Goal: Task Accomplishment & Management: Manage account settings

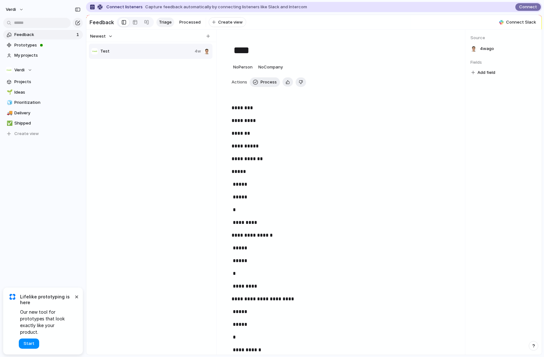
click at [148, 97] on div "Test 4w" at bounding box center [151, 196] width 125 height 307
click at [129, 24] on link at bounding box center [134, 22] width 11 height 10
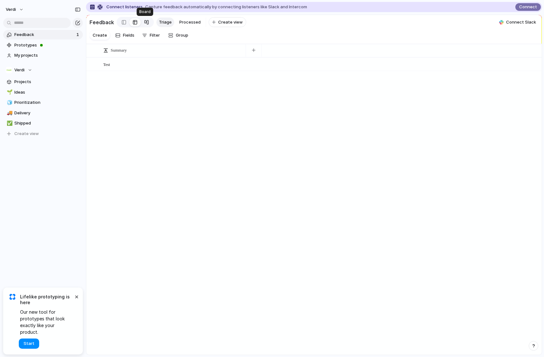
click at [146, 25] on div at bounding box center [146, 22] width 5 height 10
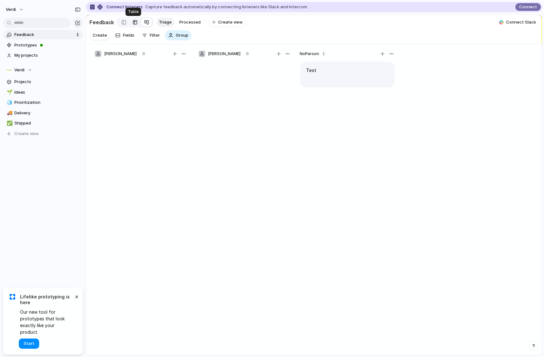
click at [136, 23] on link at bounding box center [134, 22] width 11 height 10
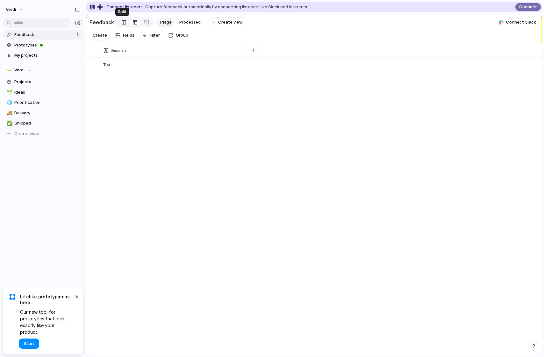
click at [122, 24] on div at bounding box center [124, 23] width 4 height 10
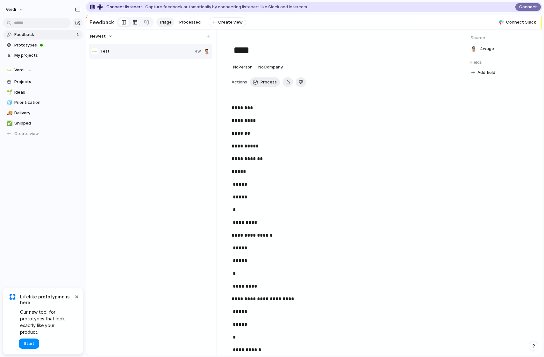
click at [137, 25] on link at bounding box center [134, 22] width 11 height 10
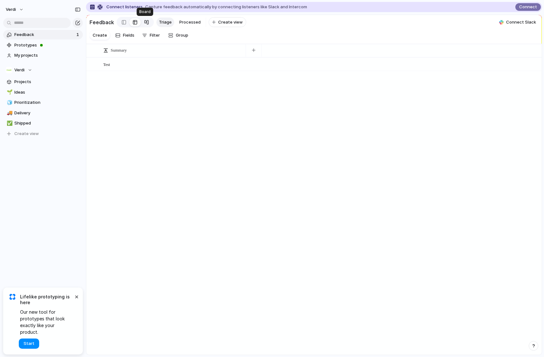
click at [141, 24] on link at bounding box center [146, 22] width 11 height 10
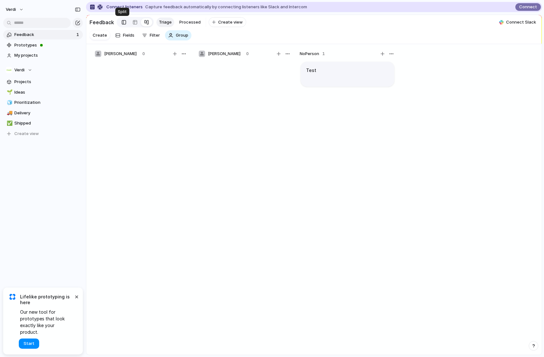
click at [124, 22] on link at bounding box center [124, 22] width 11 height 10
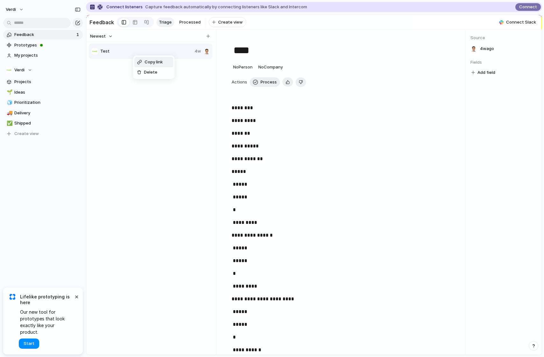
click at [114, 89] on div "Copy link Delete" at bounding box center [272, 178] width 544 height 357
click at [33, 43] on span "Prototypes" at bounding box center [47, 45] width 66 height 6
click at [23, 58] on span "My projects" at bounding box center [47, 55] width 66 height 6
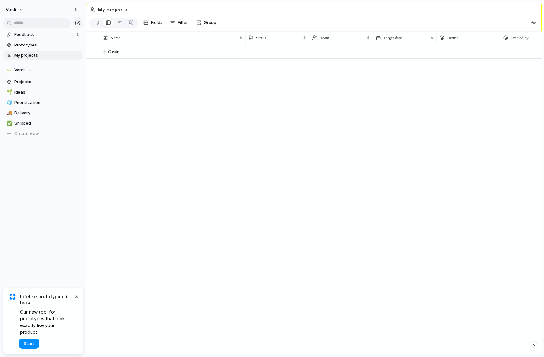
click at [179, 124] on div "Create" at bounding box center [314, 200] width 456 height 310
click at [195, 123] on div "Create" at bounding box center [314, 200] width 456 height 310
click at [122, 25] on div at bounding box center [119, 23] width 5 height 10
click at [133, 25] on div at bounding box center [131, 23] width 5 height 10
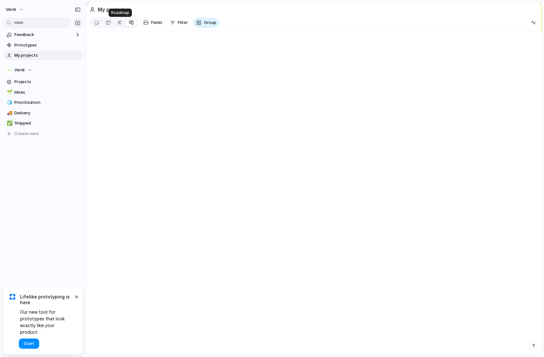
click at [117, 25] on link at bounding box center [119, 23] width 11 height 10
click at [110, 24] on div at bounding box center [108, 23] width 5 height 10
click at [98, 24] on div at bounding box center [96, 23] width 5 height 11
click at [107, 24] on div at bounding box center [108, 23] width 5 height 10
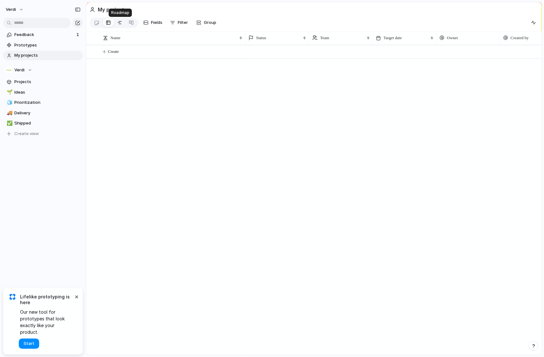
click at [120, 23] on div at bounding box center [119, 23] width 5 height 10
click at [29, 88] on link "🌱 Ideas" at bounding box center [43, 93] width 80 height 10
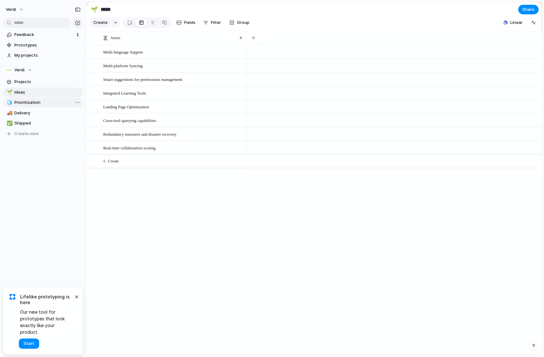
click at [31, 102] on span "Prioritization" at bounding box center [47, 102] width 66 height 6
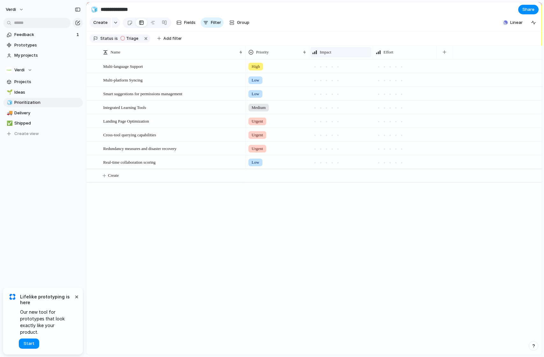
click at [335, 55] on div "Impact" at bounding box center [341, 52] width 58 height 6
click at [335, 59] on div "Modify Hide Sort ascending Sort descending" at bounding box center [272, 178] width 544 height 357
click at [32, 111] on span "Delivery" at bounding box center [47, 113] width 66 height 6
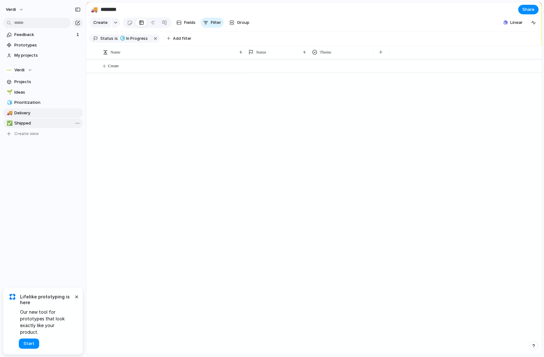
click at [39, 126] on span "Shipped" at bounding box center [47, 123] width 66 height 6
click at [39, 119] on link "✅ Shipped" at bounding box center [43, 124] width 80 height 10
click at [38, 112] on span "Delivery" at bounding box center [47, 113] width 66 height 6
click at [38, 103] on span "Prioritization" at bounding box center [47, 102] width 66 height 6
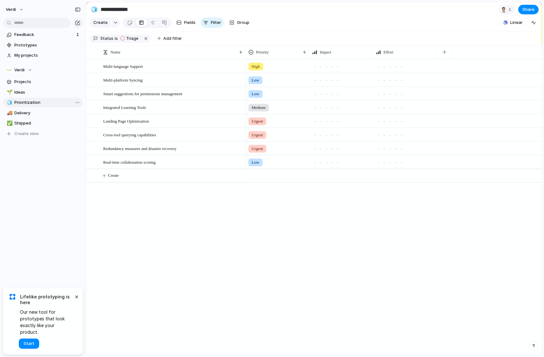
click at [37, 98] on link "🧊 Prioritization" at bounding box center [43, 103] width 80 height 10
click at [45, 49] on link "Prototypes" at bounding box center [43, 45] width 80 height 10
click at [509, 11] on span "1" at bounding box center [511, 9] width 4 height 6
click at [492, 36] on span "Charles Ju" at bounding box center [495, 38] width 32 height 6
click at [470, 27] on h3 "Seen by" at bounding box center [501, 27] width 64 height 7
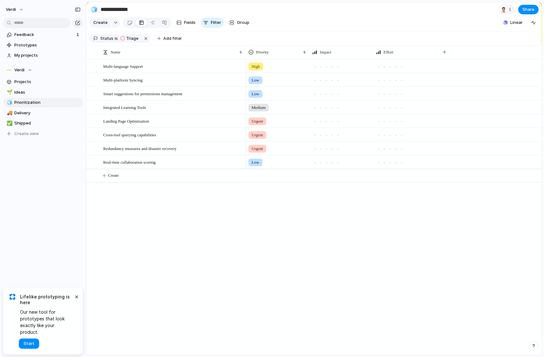
click at [363, 8] on div "Seen by Charles Ju" at bounding box center [272, 178] width 544 height 357
click at [226, 15] on section "**********" at bounding box center [314, 9] width 456 height 14
click at [503, 9] on div at bounding box center [504, 9] width 6 height 6
click at [503, 9] on div "Seen by Charles Ju" at bounding box center [272, 178] width 544 height 357
click at [535, 25] on div "button" at bounding box center [533, 22] width 5 height 5
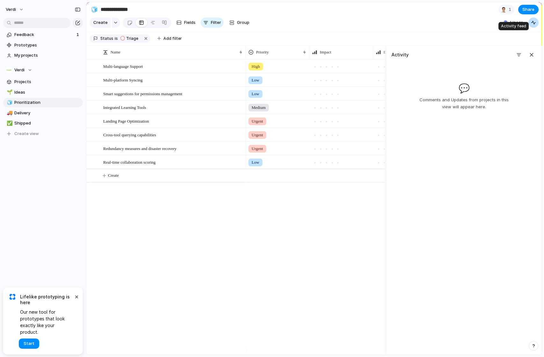
click at [535, 25] on div "button" at bounding box center [533, 22] width 5 height 5
click at [520, 26] on span "Linear" at bounding box center [516, 22] width 12 height 6
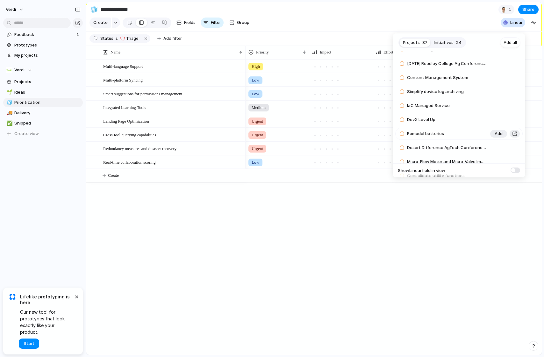
scroll to position [154, 0]
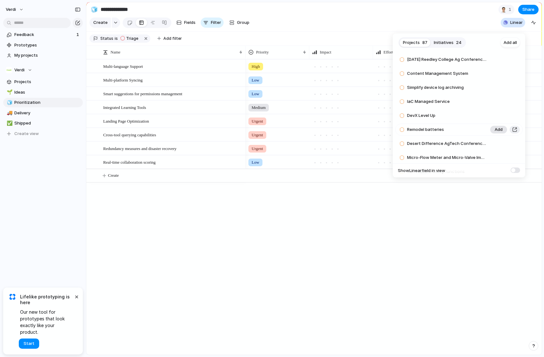
click at [495, 130] on span "Add" at bounding box center [499, 129] width 8 height 6
click at [364, 211] on div "Projects 86 Initiatives 24 Add all 2025 Print Ads Add Irrigation by Volume Add …" at bounding box center [272, 178] width 544 height 357
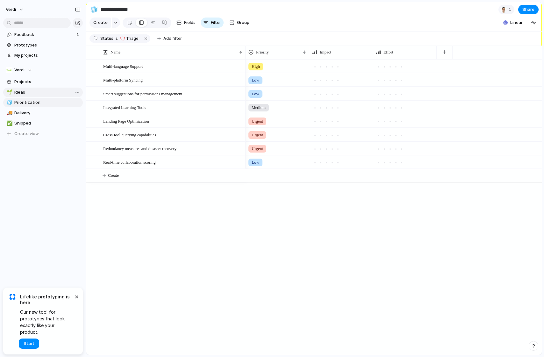
click at [38, 92] on span "Ideas" at bounding box center [47, 92] width 66 height 6
type input "*****"
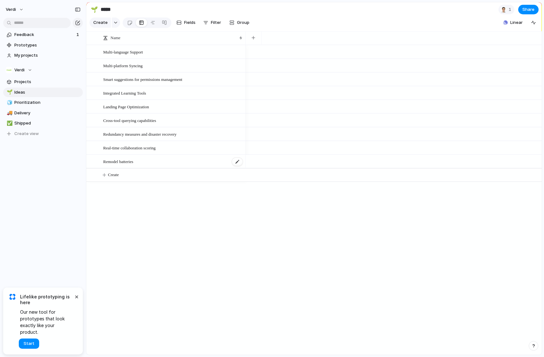
click at [133, 165] on span "Remodel batteries" at bounding box center [118, 161] width 30 height 7
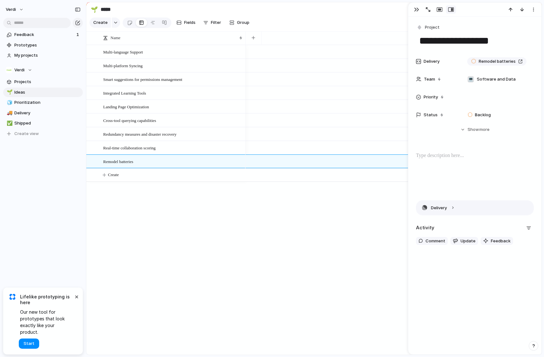
click at [457, 210] on button "Delivery" at bounding box center [474, 208] width 117 height 14
click at [460, 208] on button "Delivery" at bounding box center [474, 208] width 117 height 14
click at [417, 11] on div "button" at bounding box center [416, 9] width 5 height 5
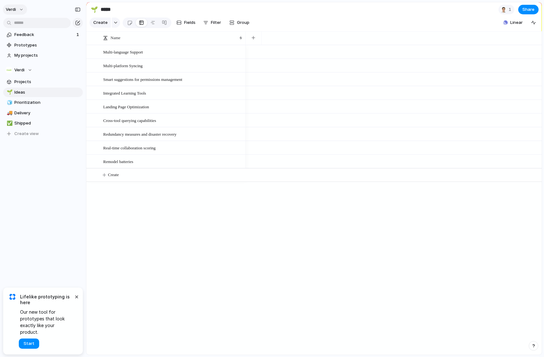
click at [20, 11] on button "Verdi" at bounding box center [15, 9] width 24 height 10
click at [24, 22] on span "Settings" at bounding box center [24, 24] width 18 height 6
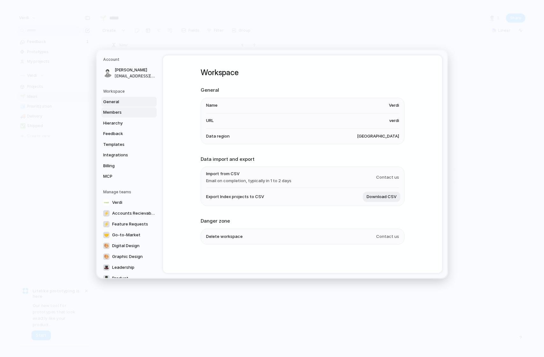
click at [131, 109] on link "Members" at bounding box center [128, 112] width 55 height 10
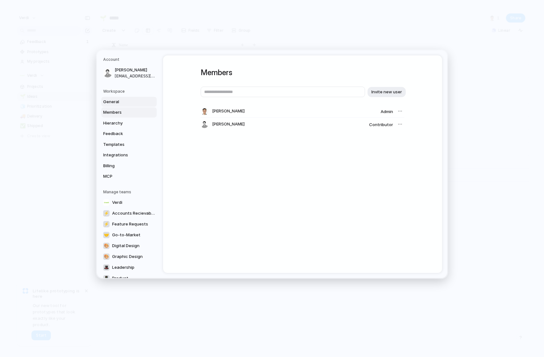
click at [129, 104] on span "General" at bounding box center [123, 102] width 41 height 6
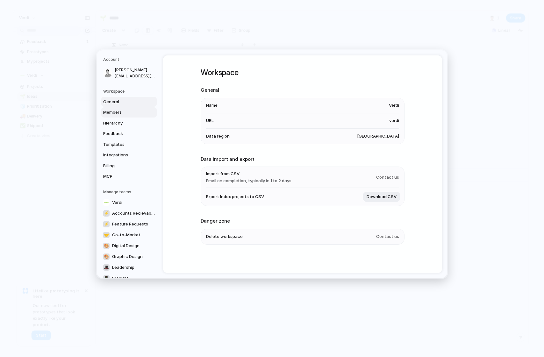
click at [134, 111] on span "Members" at bounding box center [123, 112] width 41 height 6
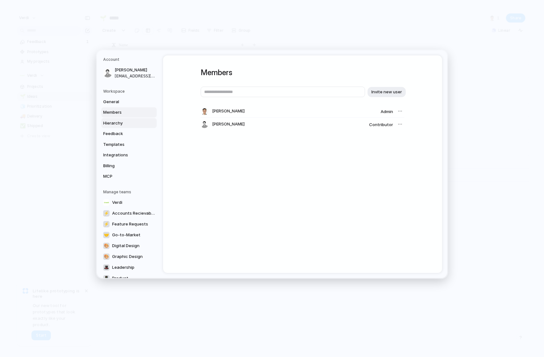
click at [134, 123] on span "Hierarchy" at bounding box center [123, 123] width 41 height 6
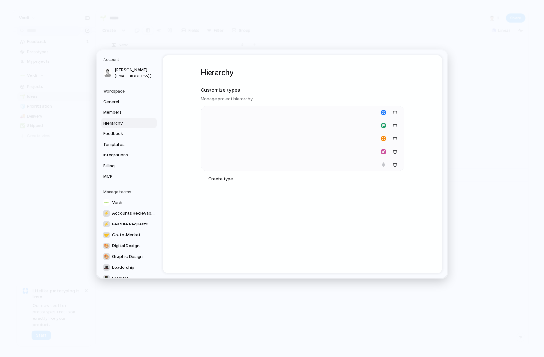
type input "****"
type input "*******"
type input "**********"
type input "******"
type input "*******"
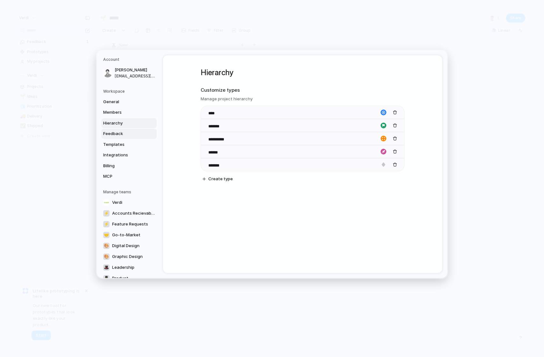
click at [140, 130] on link "Feedback" at bounding box center [128, 134] width 55 height 10
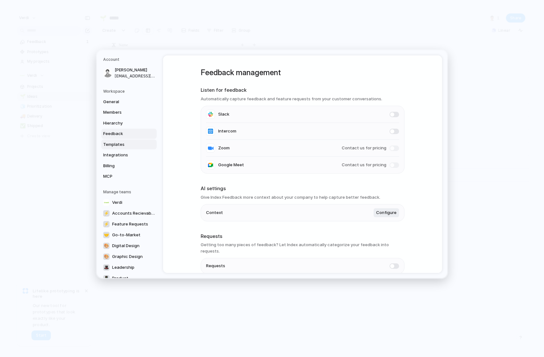
click at [121, 140] on link "Templates" at bounding box center [128, 145] width 55 height 10
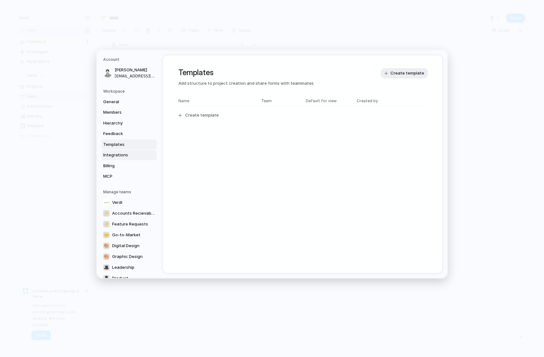
click at [131, 155] on span "Integrations" at bounding box center [123, 155] width 41 height 6
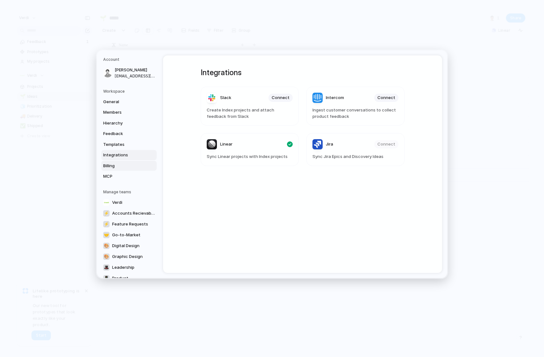
click at [109, 166] on span "Billing" at bounding box center [123, 166] width 41 height 6
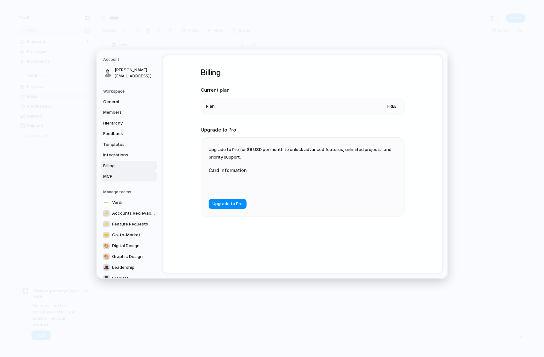
click at [112, 173] on span "MCP" at bounding box center [123, 176] width 41 height 6
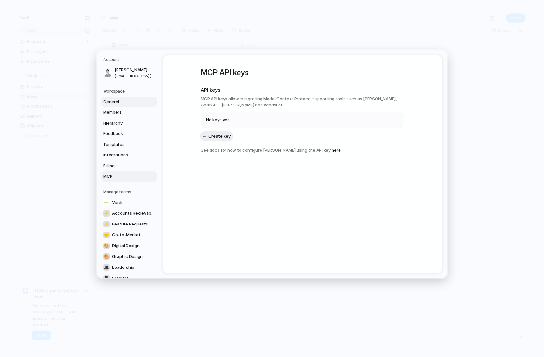
click at [103, 99] on span "General" at bounding box center [123, 102] width 41 height 6
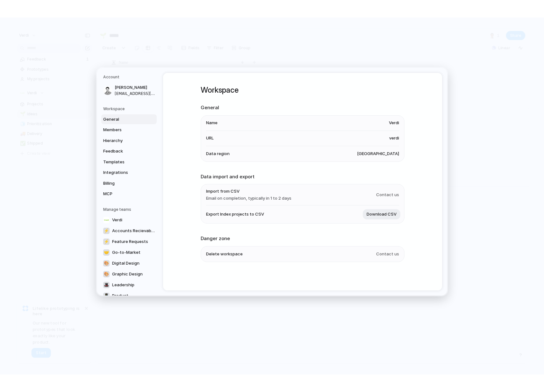
scroll to position [0, 0]
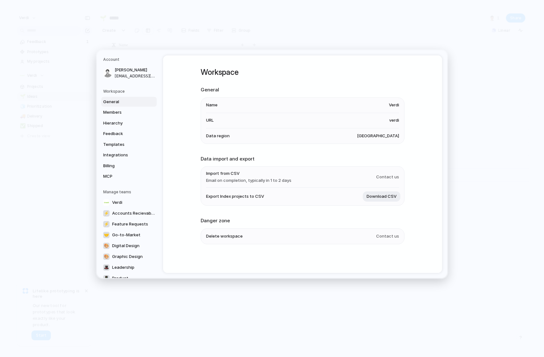
click at [381, 137] on span "United States" at bounding box center [378, 136] width 42 height 6
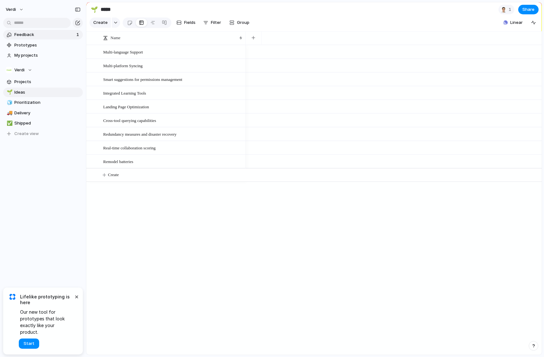
click at [42, 32] on span "Feedback" at bounding box center [44, 35] width 60 height 6
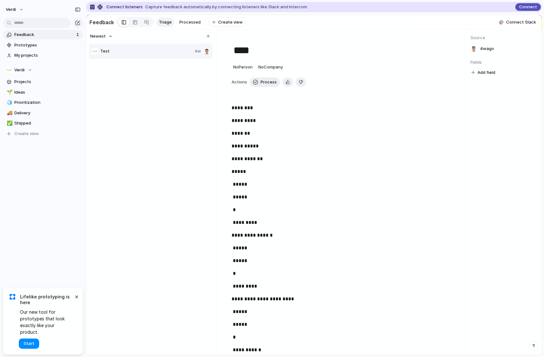
click at [528, 9] on span "Connect" at bounding box center [528, 7] width 18 height 6
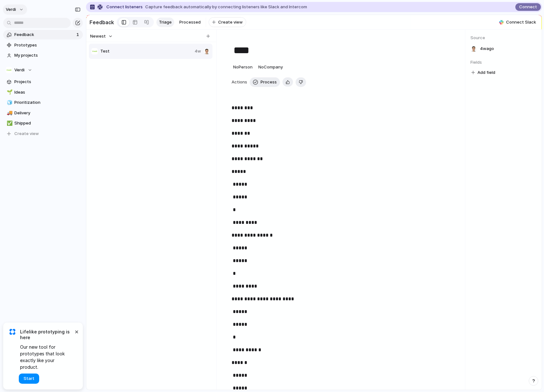
click at [12, 9] on span "Verdi" at bounding box center [11, 9] width 10 height 6
click at [54, 197] on div "Settings Invite members Change theme Sign out" at bounding box center [272, 196] width 544 height 392
click at [78, 10] on div "button" at bounding box center [78, 9] width 6 height 4
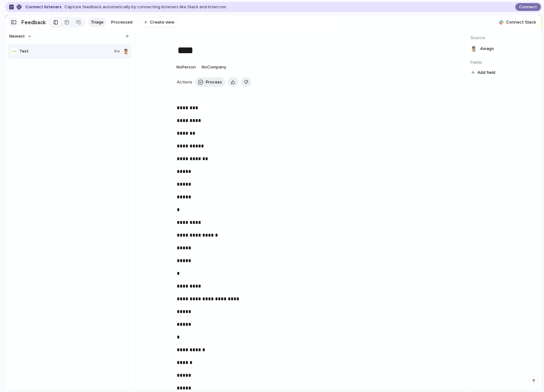
click at [15, 22] on div "button" at bounding box center [14, 22] width 6 height 4
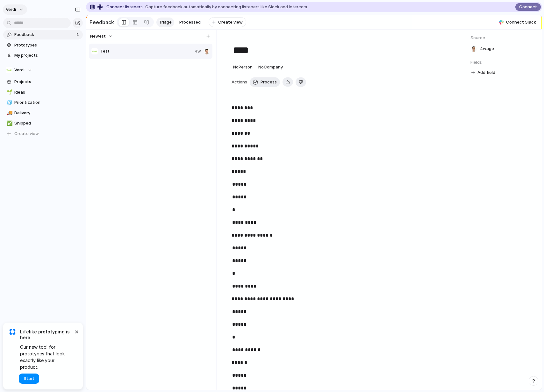
click at [16, 14] on div "Verdi" at bounding box center [43, 8] width 86 height 17
click at [17, 10] on button "Verdi" at bounding box center [15, 9] width 24 height 10
click at [27, 24] on span "Settings" at bounding box center [24, 24] width 18 height 6
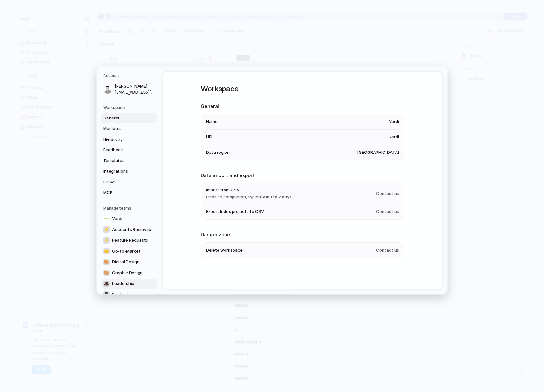
scroll to position [88, 0]
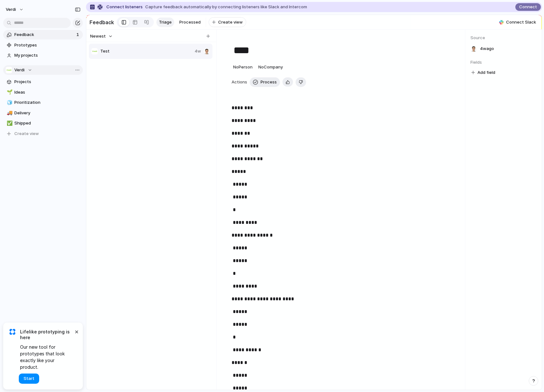
click at [20, 73] on span "Verdi" at bounding box center [19, 70] width 10 height 6
click at [27, 71] on div "Verdi ⚡ Accounts Recievables 🎨 Digital Design ⚡ Feature Requests 🤝 Go-to-Market…" at bounding box center [272, 196] width 544 height 392
click at [86, 83] on span "Team settings" at bounding box center [93, 83] width 29 height 6
click at [520, 8] on span "Connect" at bounding box center [528, 7] width 18 height 6
click at [70, 336] on span "Lifelike prototyping is here" at bounding box center [46, 334] width 53 height 11
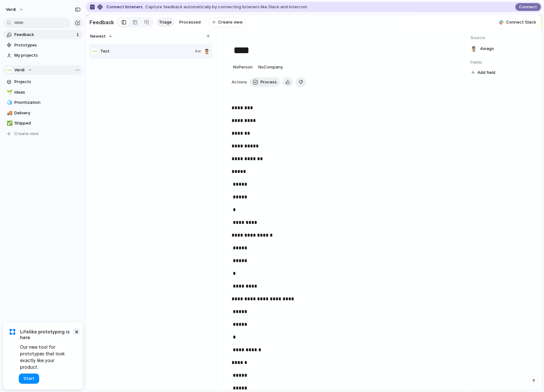
click at [75, 335] on button "×" at bounding box center [77, 332] width 8 height 8
click at [42, 357] on div "Keep using Index You're approaching the free limit of 300 items Upgrade plan" at bounding box center [43, 368] width 86 height 43
drag, startPoint x: 83, startPoint y: 333, endPoint x: 172, endPoint y: 291, distance: 99.3
click at [91, 333] on div "**********" at bounding box center [272, 196] width 544 height 392
click at [15, 6] on button "Verdi" at bounding box center [15, 9] width 24 height 10
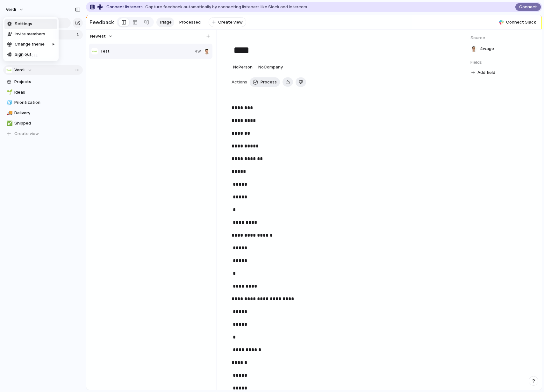
click at [39, 22] on li "Settings" at bounding box center [30, 24] width 53 height 10
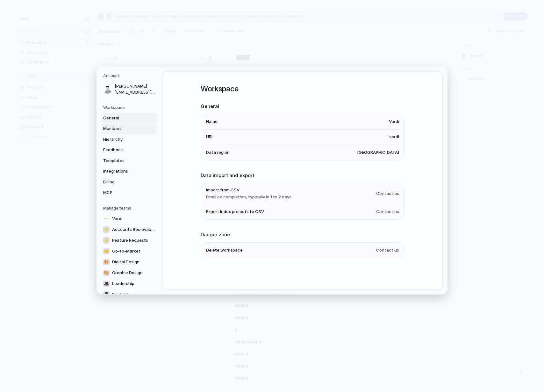
click at [124, 129] on span "Members" at bounding box center [123, 129] width 41 height 6
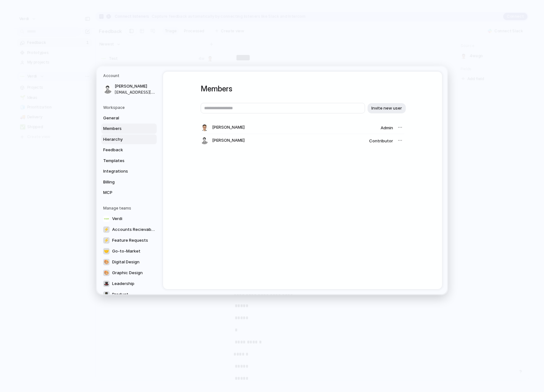
click at [125, 140] on span "Hierarchy" at bounding box center [123, 139] width 41 height 6
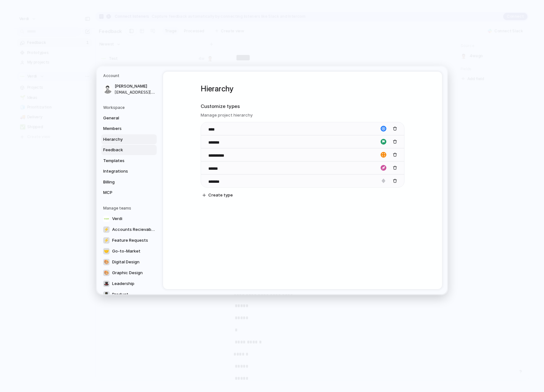
click at [126, 149] on span "Feedback" at bounding box center [123, 150] width 41 height 6
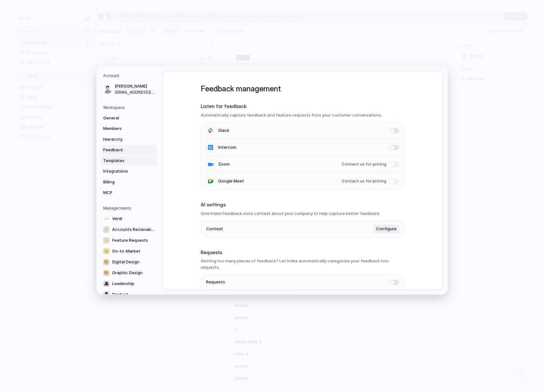
click at [127, 160] on span "Templates" at bounding box center [123, 160] width 41 height 6
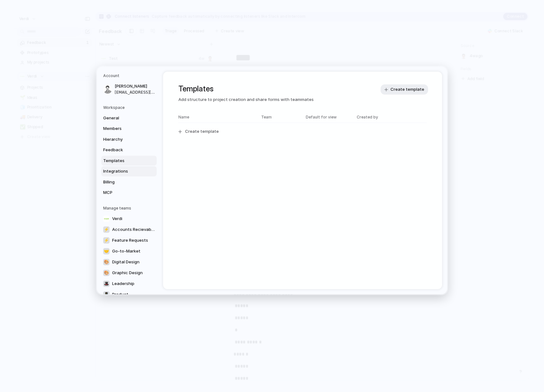
click at [128, 170] on span "Integrations" at bounding box center [123, 171] width 41 height 6
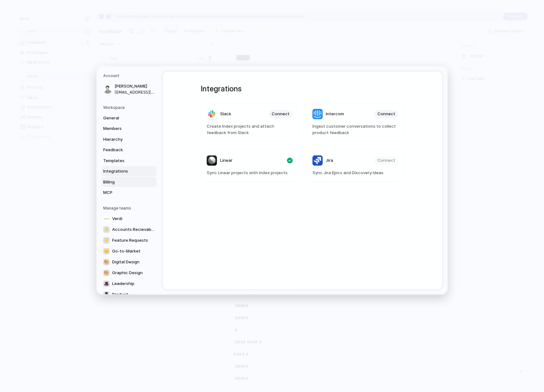
click at [128, 181] on span "Billing" at bounding box center [123, 182] width 41 height 6
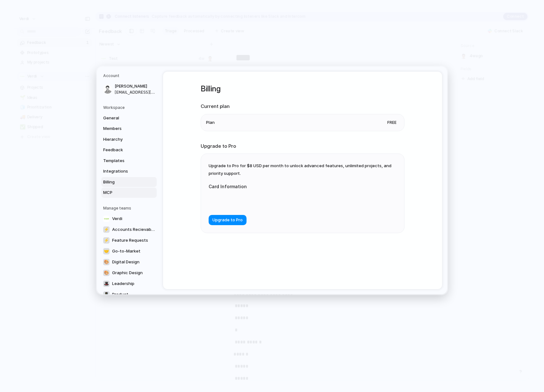
click at [130, 197] on link "MCP" at bounding box center [128, 193] width 55 height 10
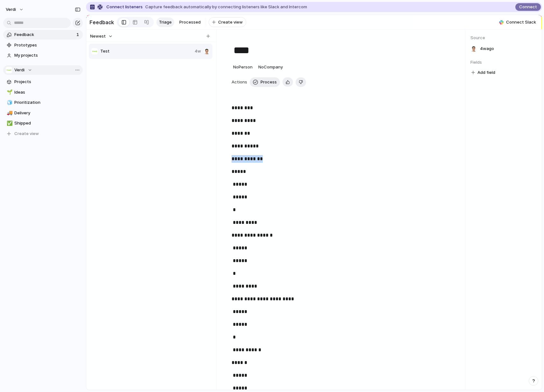
drag, startPoint x: 249, startPoint y: 163, endPoint x: 226, endPoint y: 162, distance: 23.6
click at [256, 161] on strong "**********" at bounding box center [247, 158] width 31 height 5
click at [255, 161] on strong "**********" at bounding box center [247, 158] width 31 height 5
click at [254, 161] on strong "**********" at bounding box center [247, 158] width 31 height 5
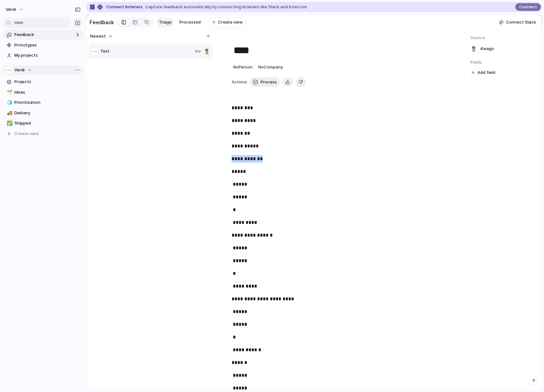
click at [254, 161] on strong "**********" at bounding box center [247, 158] width 31 height 5
click at [370, 159] on p "**********" at bounding box center [342, 159] width 221 height 8
click at [241, 188] on p "*****" at bounding box center [342, 185] width 218 height 8
click at [241, 187] on p "*****" at bounding box center [342, 185] width 218 height 8
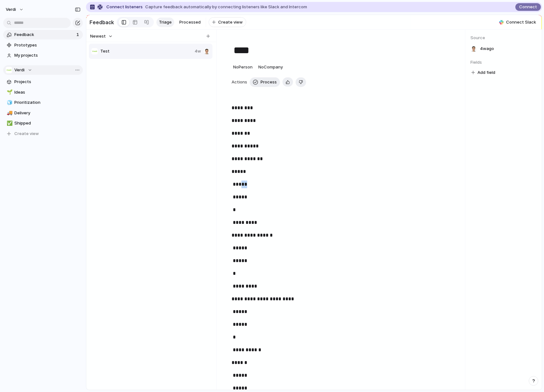
click at [241, 187] on p "*****" at bounding box center [342, 185] width 218 height 8
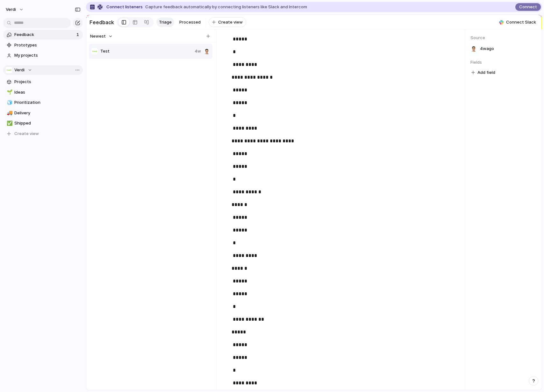
scroll to position [334, 0]
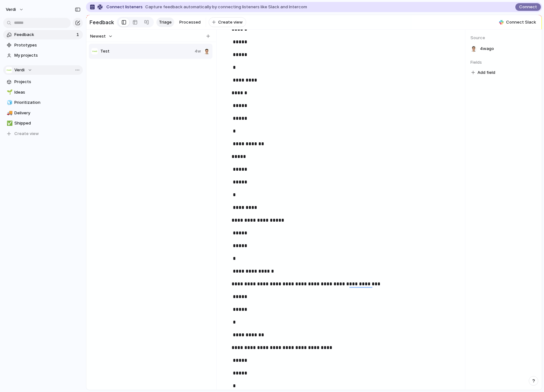
click at [245, 186] on p "*****" at bounding box center [342, 182] width 218 height 8
click at [22, 10] on button "Verdi" at bounding box center [15, 9] width 24 height 10
click at [19, 9] on div "Settings Invite members Change theme Sign out" at bounding box center [272, 196] width 544 height 392
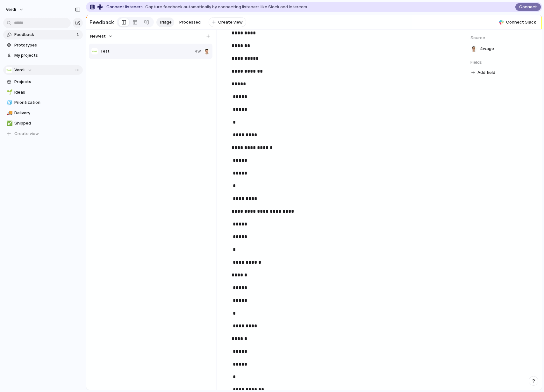
scroll to position [0, 0]
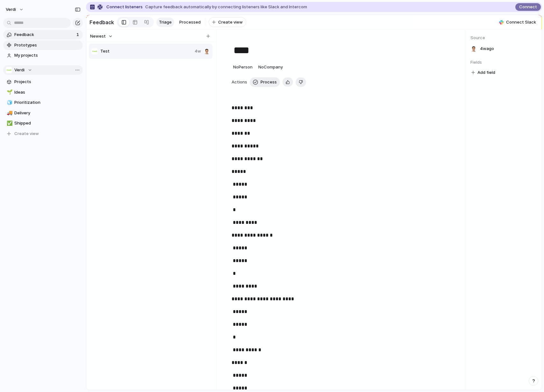
click at [50, 44] on span "Prototypes" at bounding box center [47, 45] width 66 height 6
click at [233, 110] on strong "********" at bounding box center [242, 107] width 21 height 5
click at [233, 108] on strong "********" at bounding box center [242, 107] width 21 height 5
click at [232, 110] on strong "********" at bounding box center [242, 107] width 21 height 5
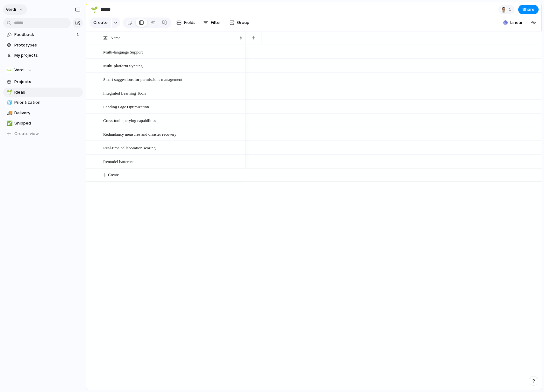
click at [10, 12] on span "Verdi" at bounding box center [11, 9] width 10 height 6
click at [49, 169] on div "Settings Invite members Change theme Sign out" at bounding box center [272, 196] width 544 height 392
